Goal: Information Seeking & Learning: Check status

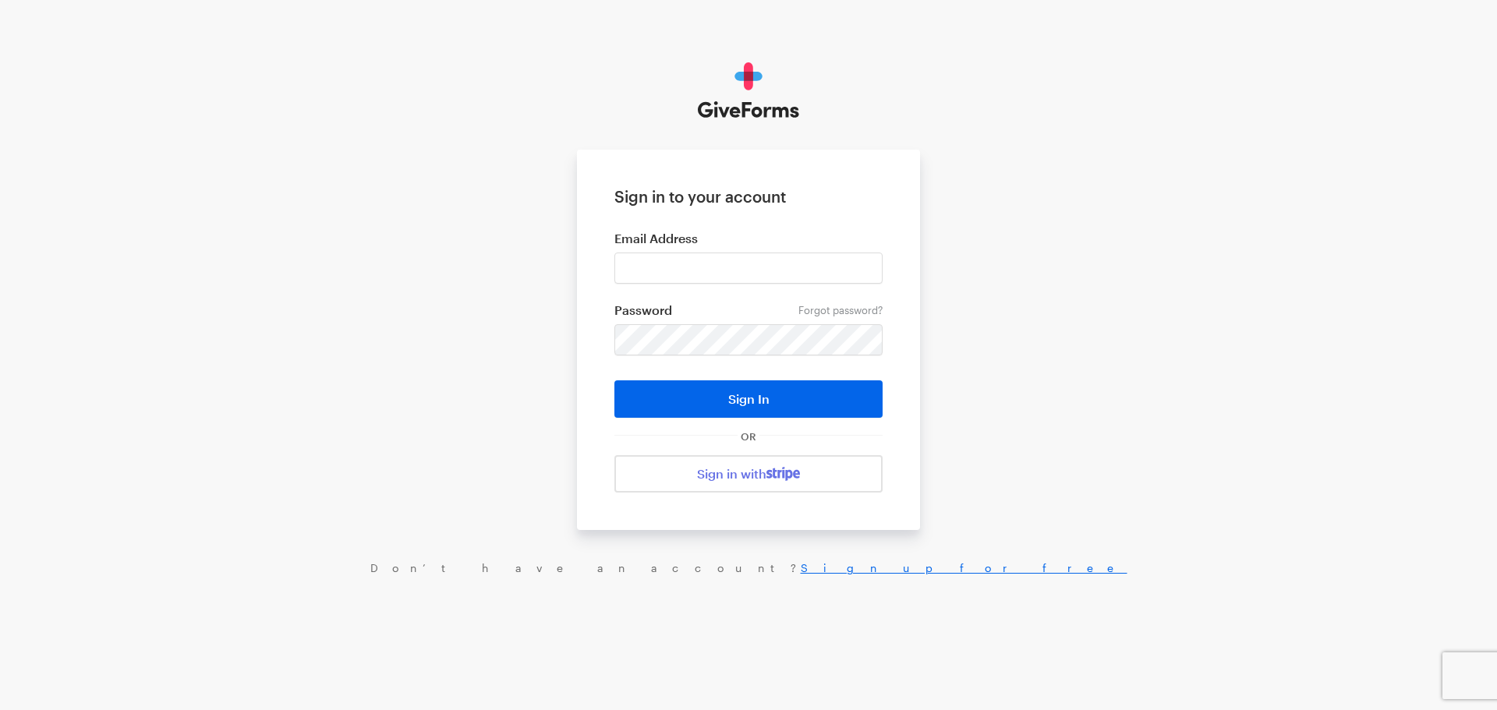
type input "matt@riversidecommunity.cc"
click at [614, 380] on button "Sign In" at bounding box center [748, 398] width 268 height 37
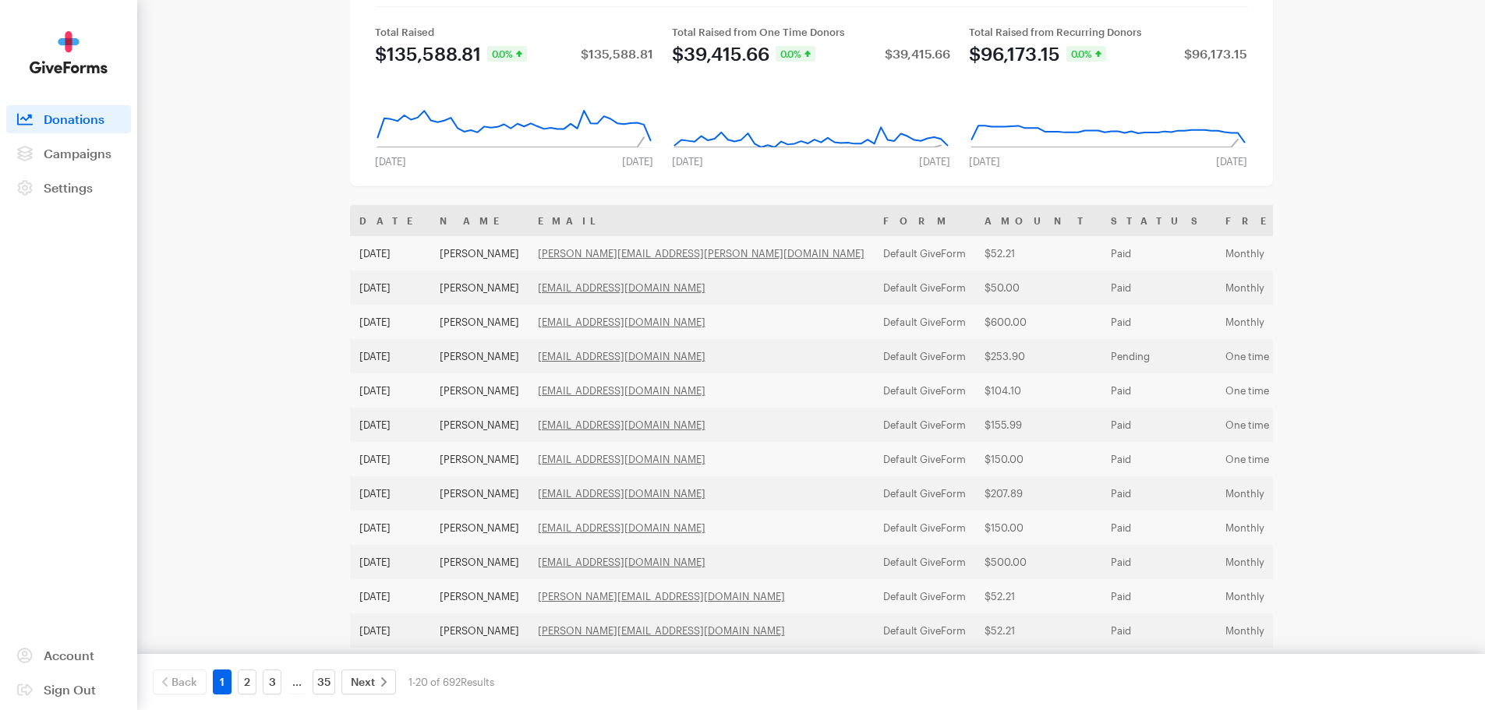
scroll to position [78, 0]
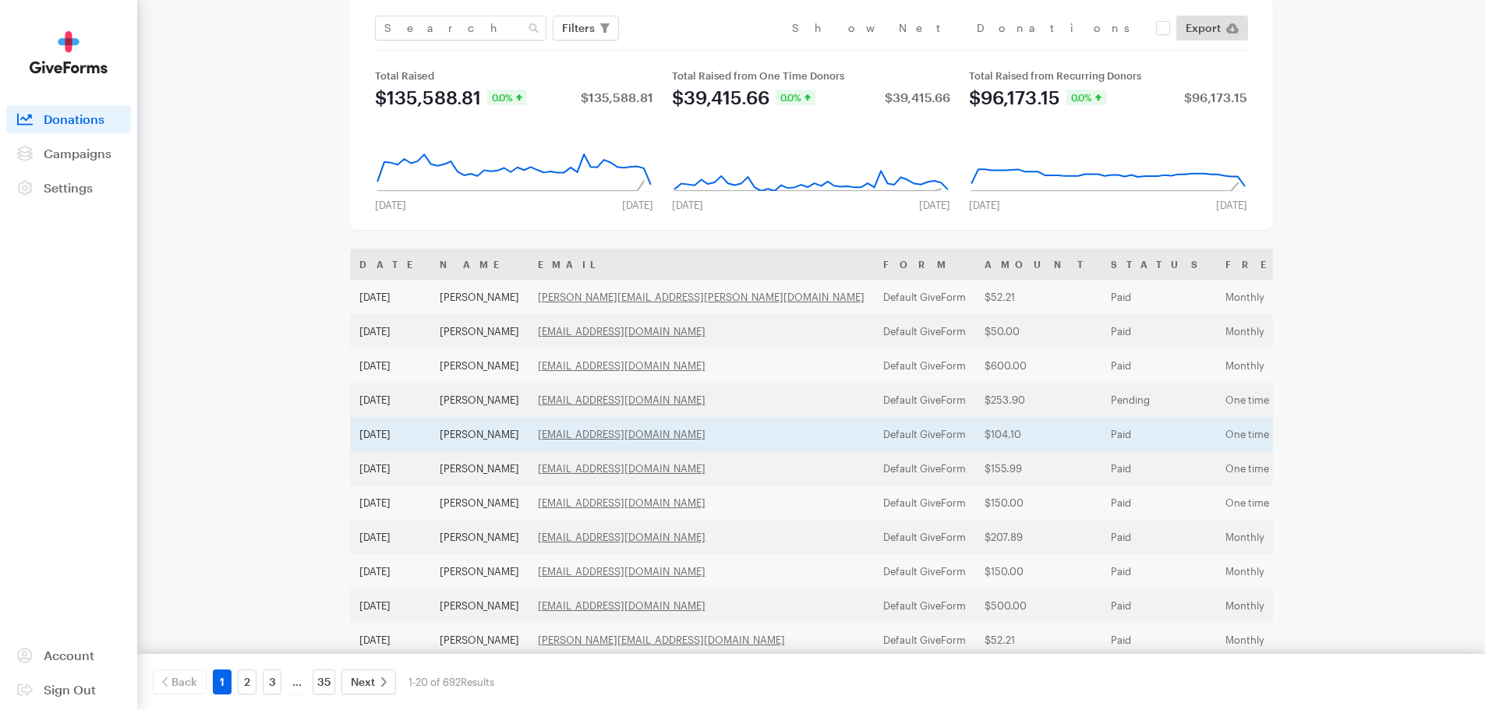
click at [975, 434] on td "$104.10" at bounding box center [1038, 434] width 126 height 34
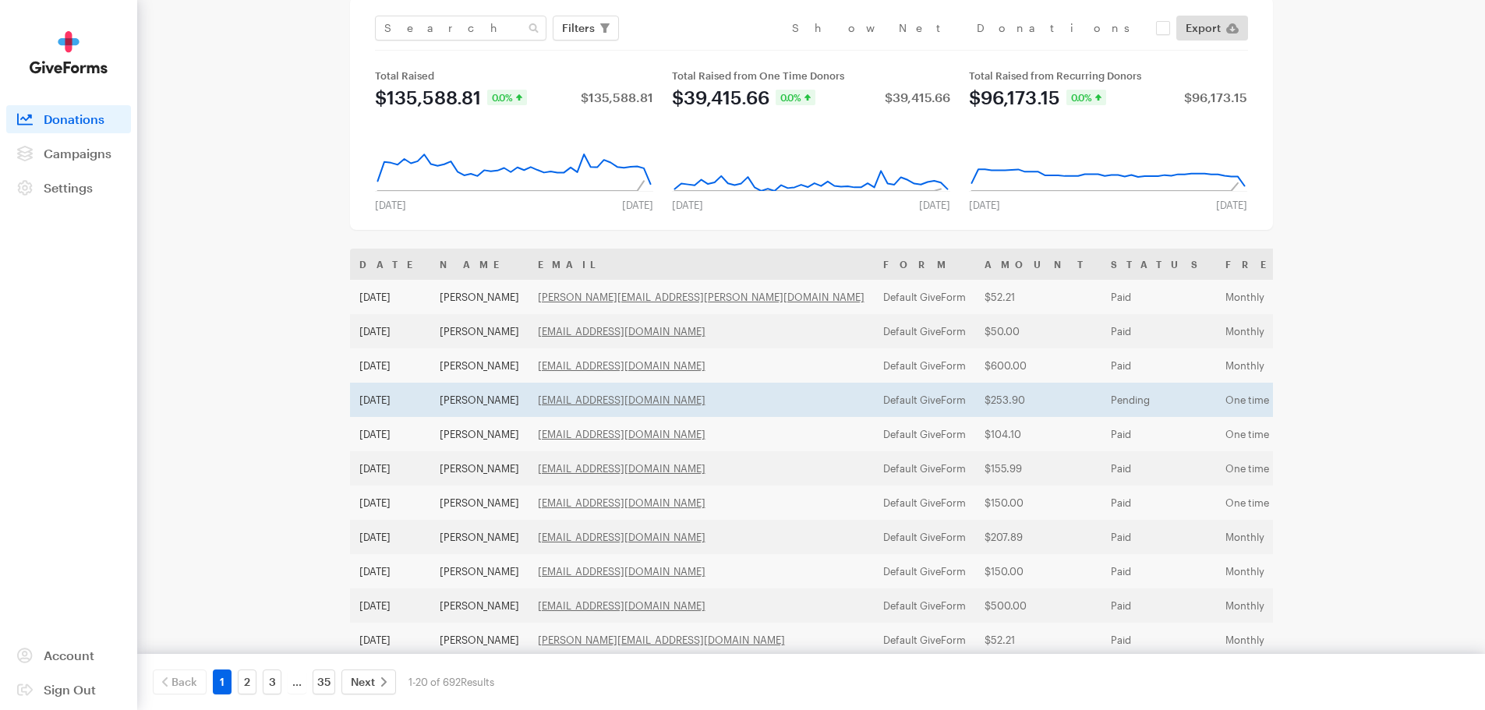
click at [975, 402] on td "$253.90" at bounding box center [1038, 400] width 126 height 34
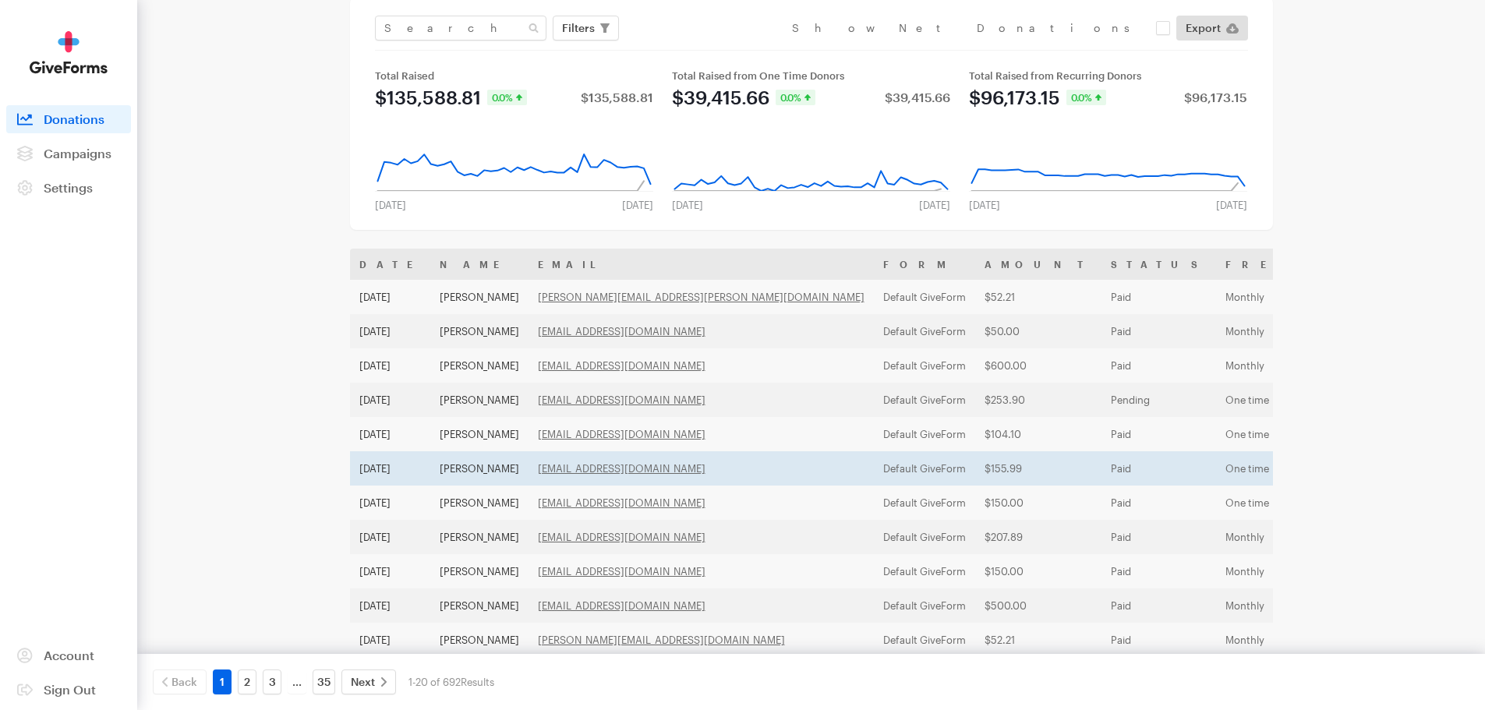
click at [874, 466] on td "Default GiveForm" at bounding box center [924, 468] width 101 height 34
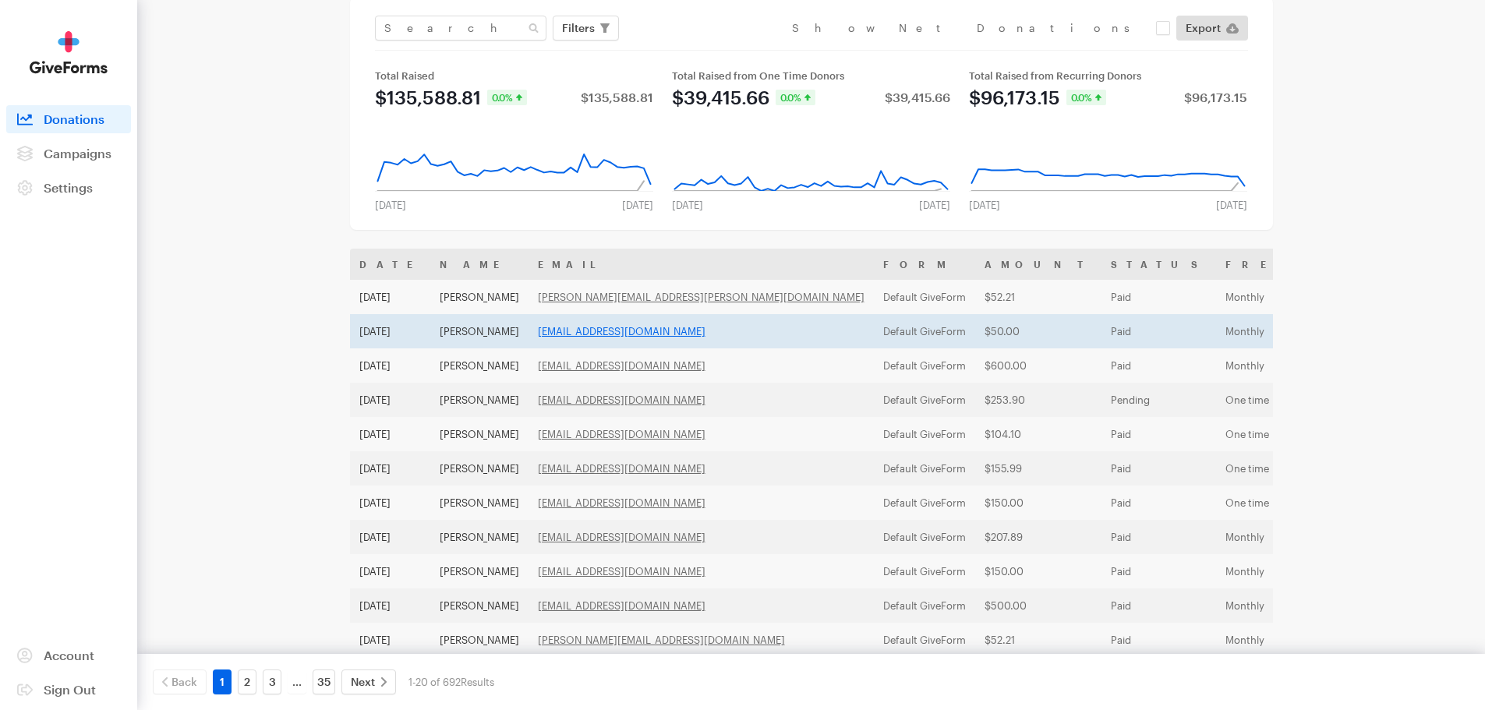
click at [554, 330] on link "drask@maf.org" at bounding box center [622, 331] width 168 height 12
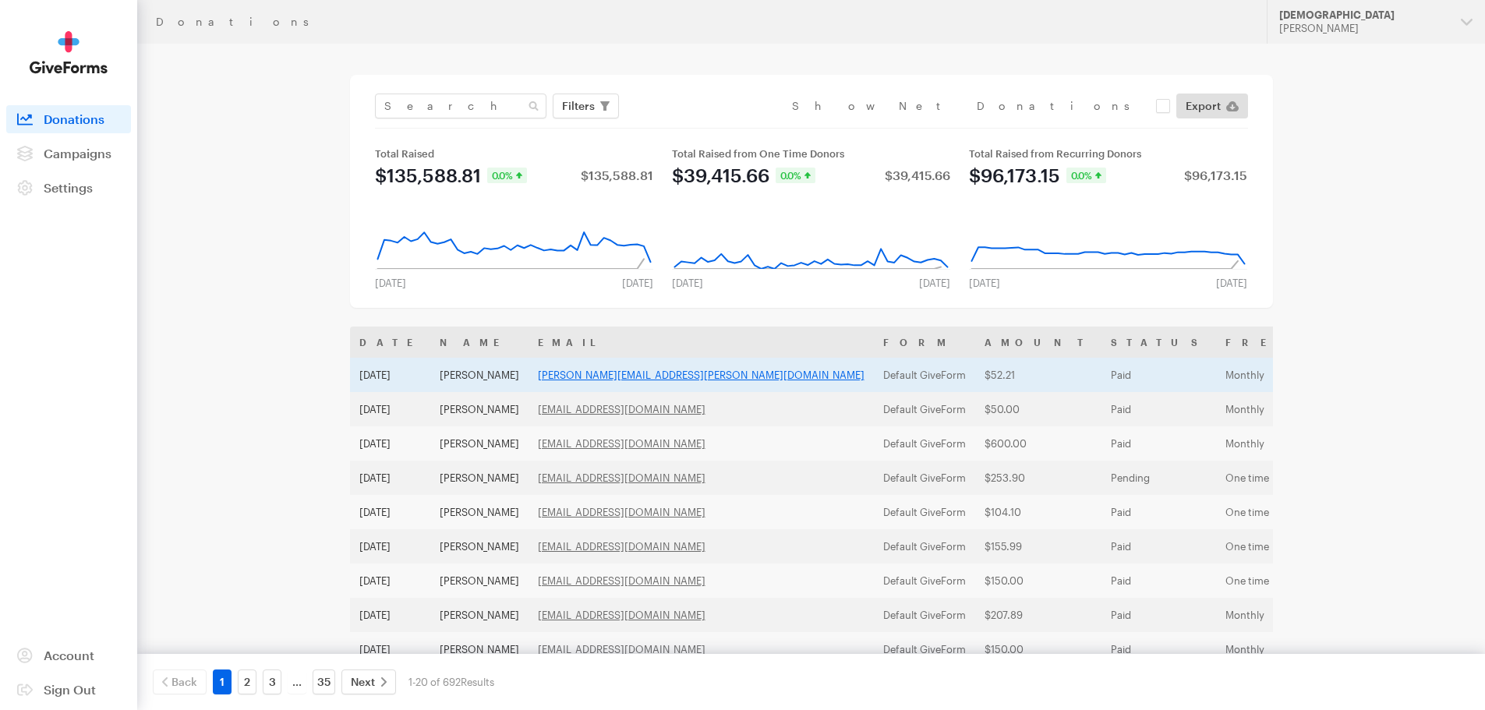
click at [575, 373] on link "carol.kraay@gmail.com" at bounding box center [701, 375] width 327 height 12
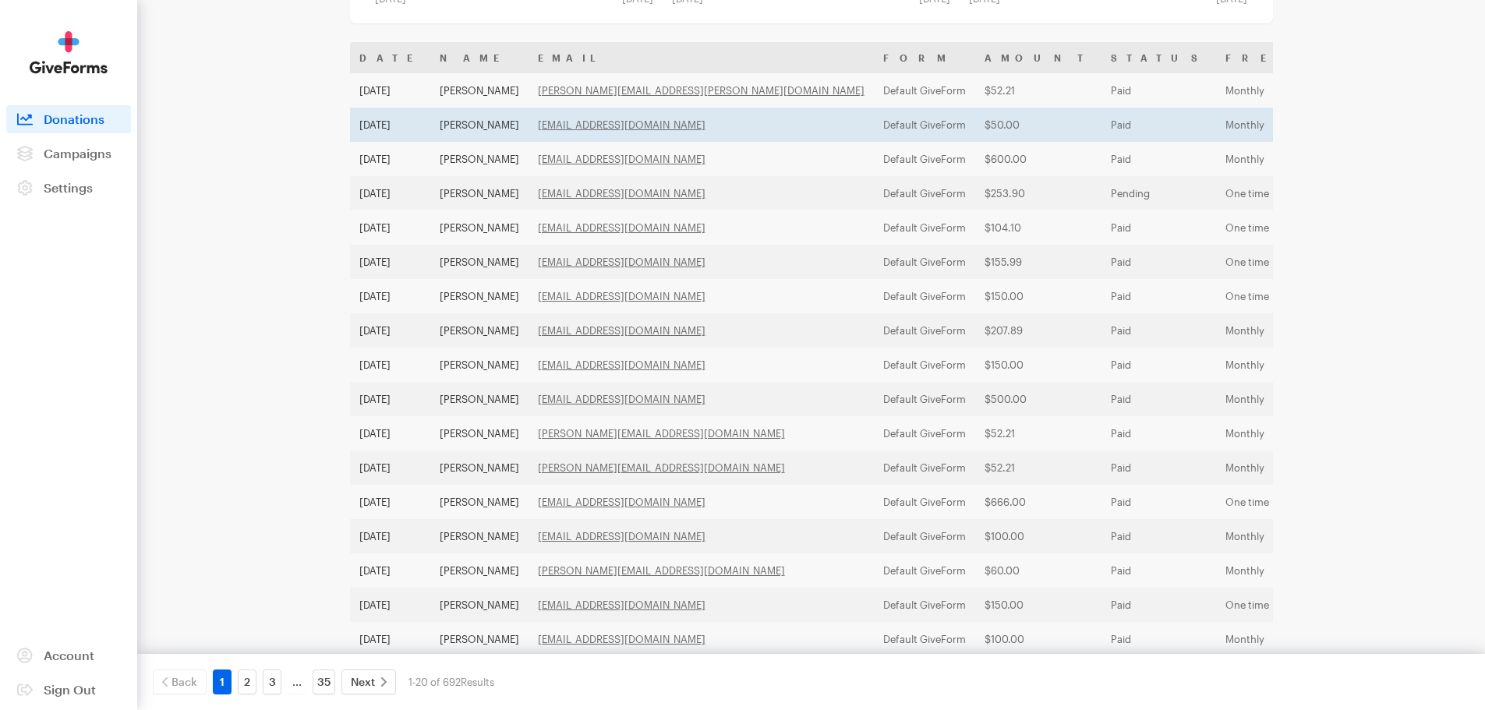
scroll to position [312, 0]
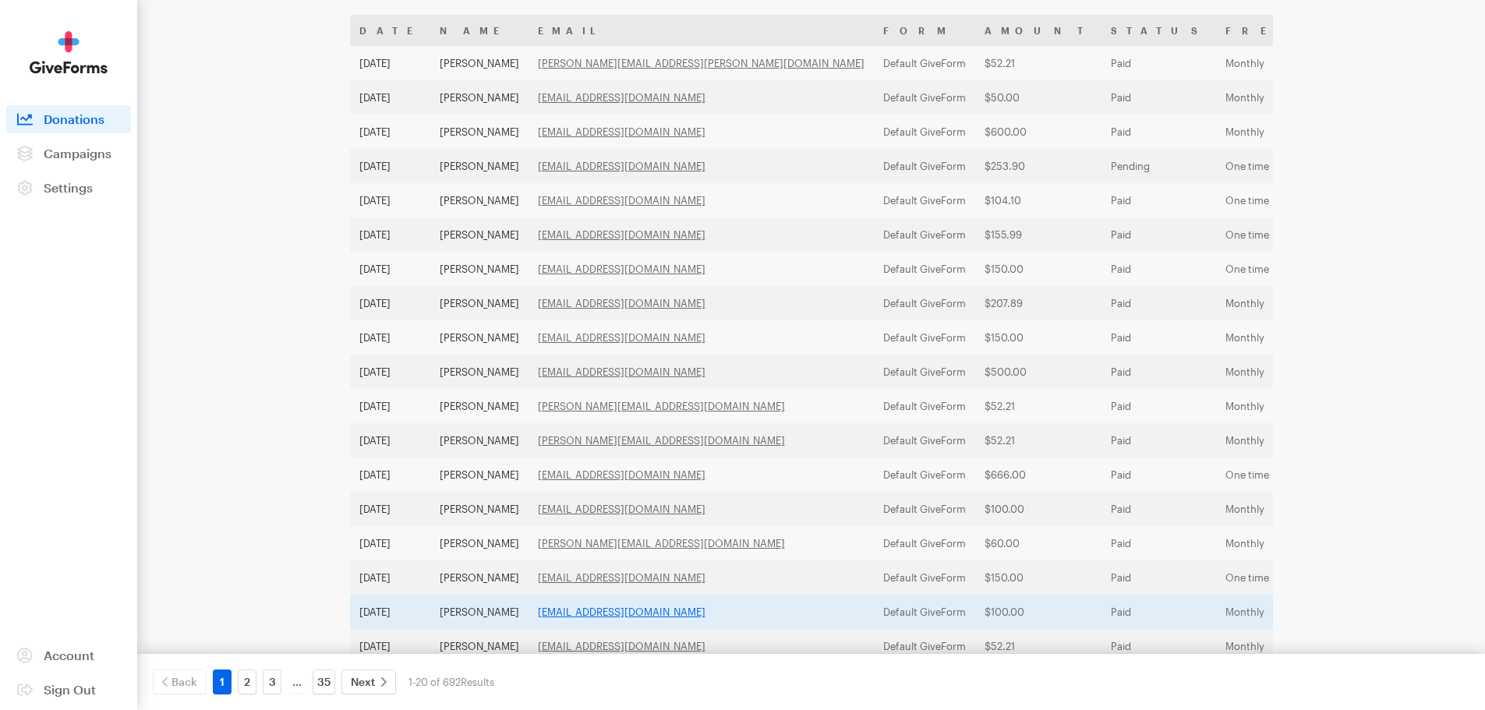
click at [611, 612] on link "[EMAIL_ADDRESS][DOMAIN_NAME]" at bounding box center [622, 612] width 168 height 12
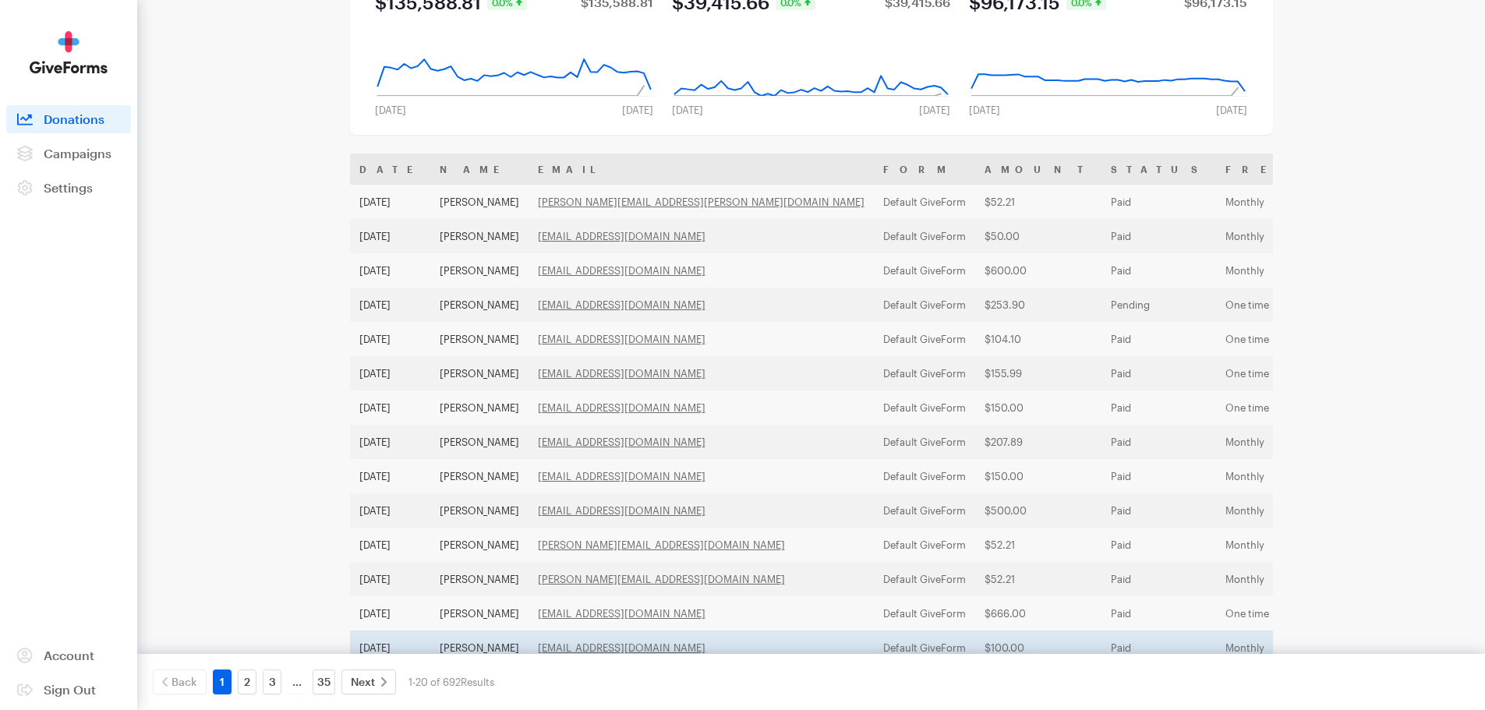
scroll to position [0, 0]
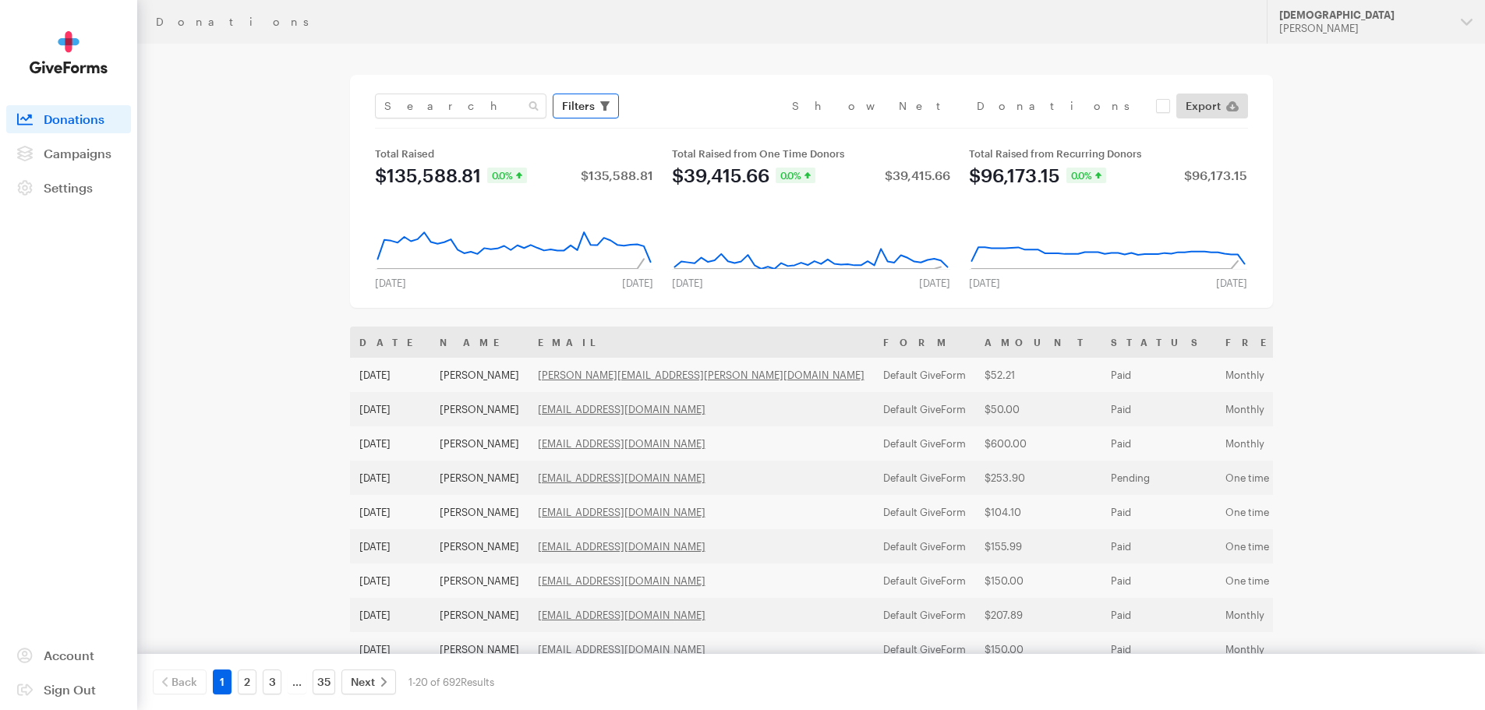
click at [593, 102] on span "Filters" at bounding box center [578, 106] width 33 height 19
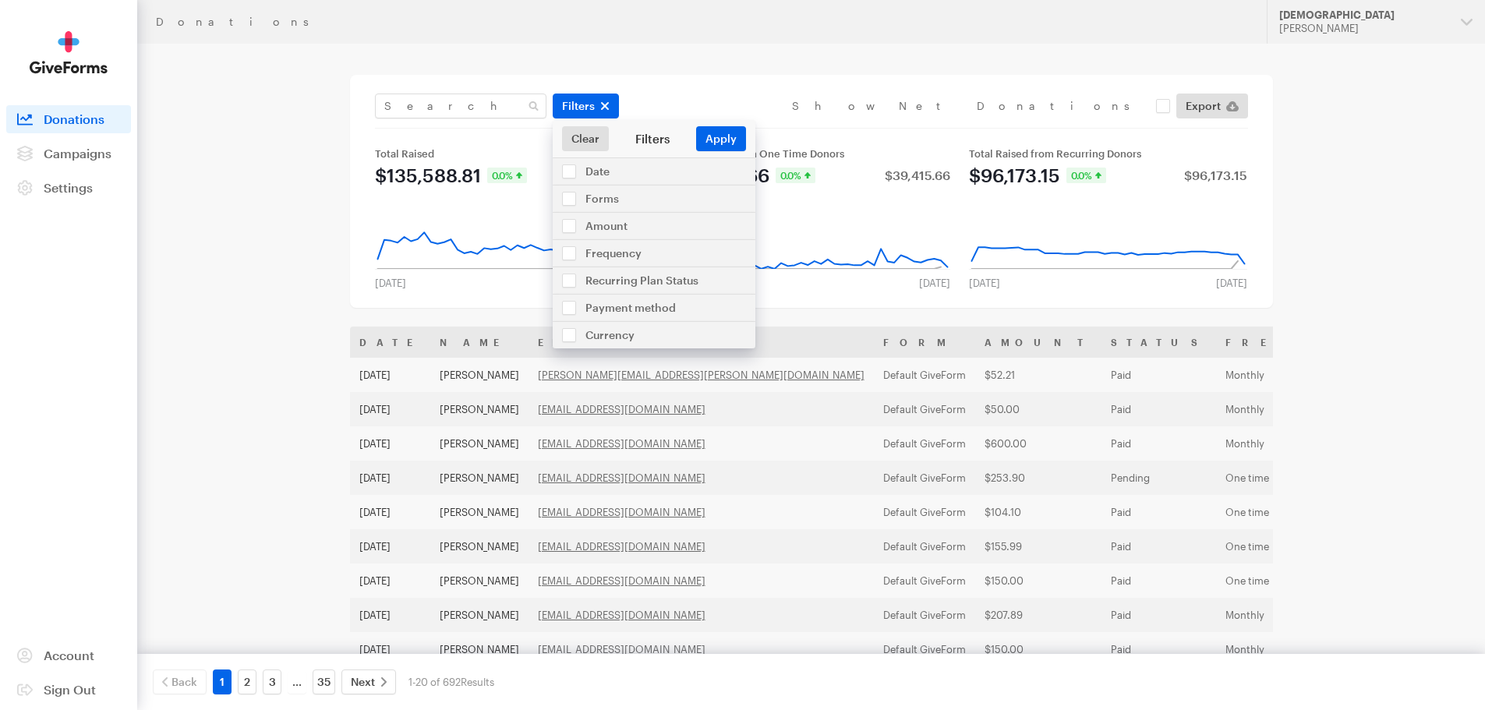
click at [801, 87] on div "Filters Clear Filters Apply Date Sep 09, 2025 - Oct 06, 2025 Forms Men's Retrea…" at bounding box center [811, 191] width 923 height 233
